Goal: Check status: Check status

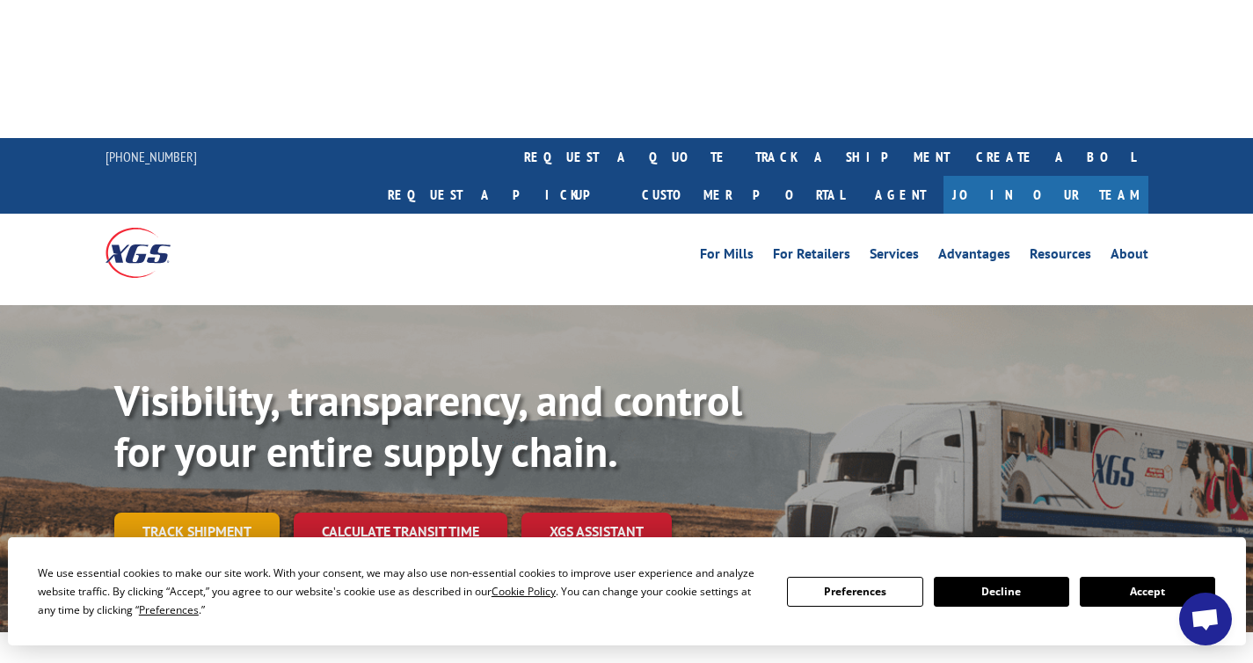
click at [215, 513] on link "Track shipment" at bounding box center [196, 531] width 165 height 37
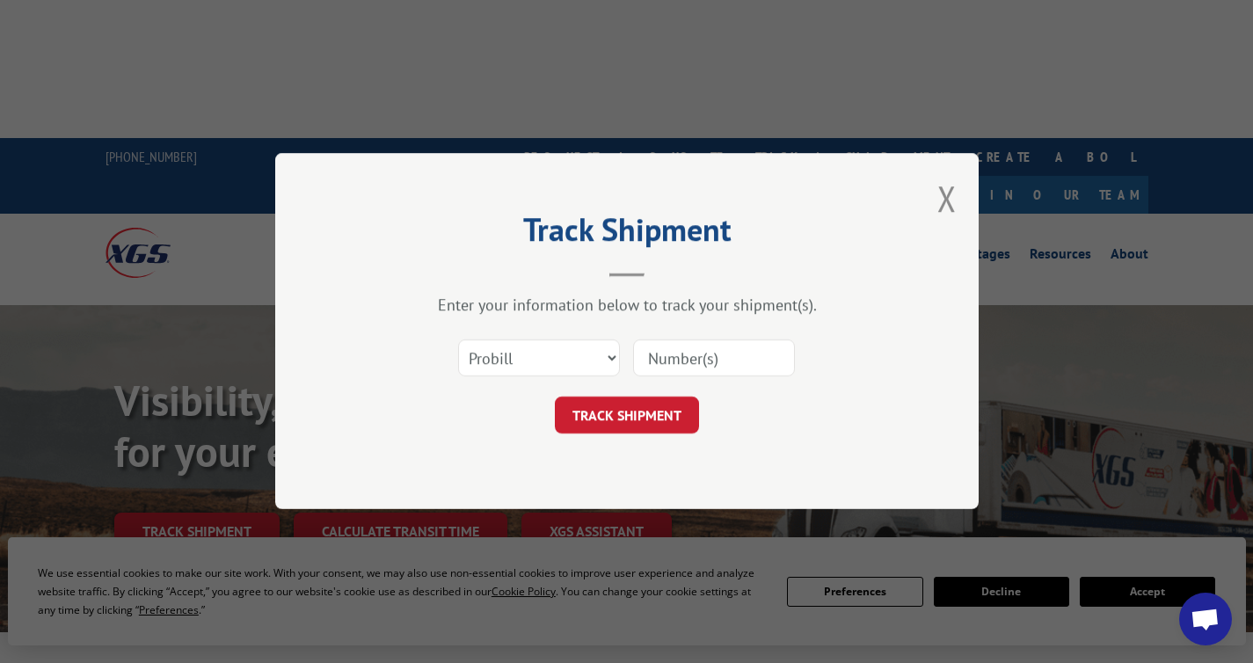
click at [681, 355] on input at bounding box center [714, 358] width 162 height 37
paste input "17595404"
type input "17595404"
click at [658, 415] on button "TRACK SHIPMENT" at bounding box center [627, 415] width 144 height 37
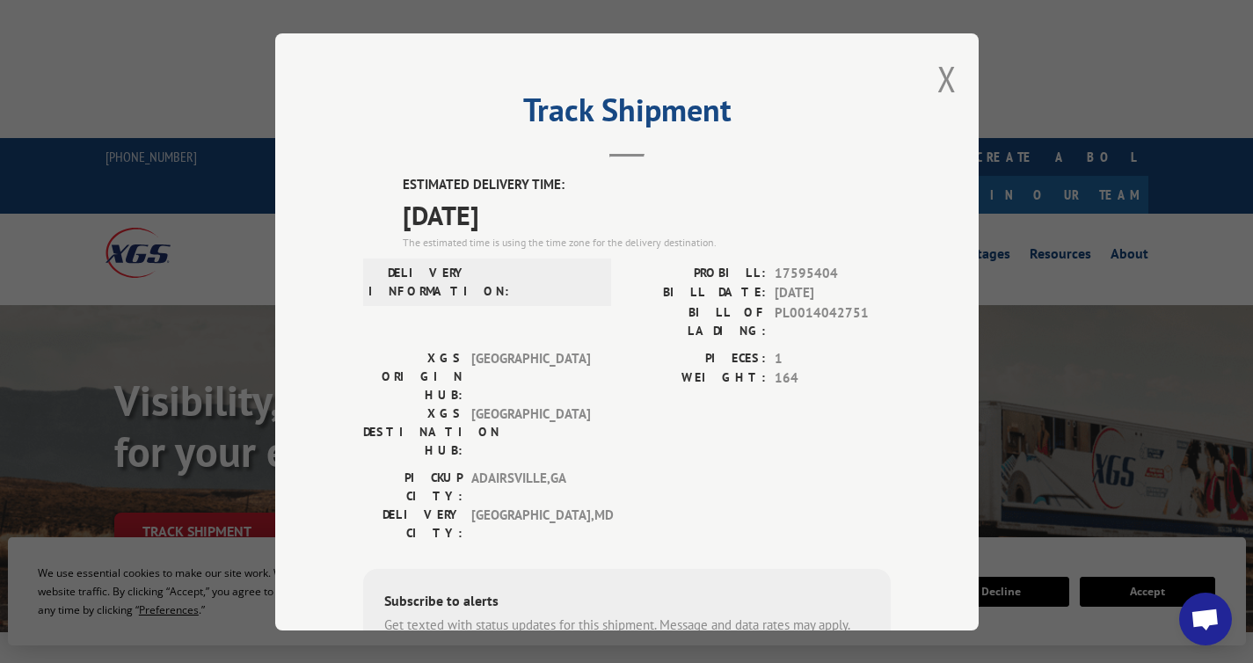
type input "[PHONE_NUMBER]"
